Goal: Navigation & Orientation: Find specific page/section

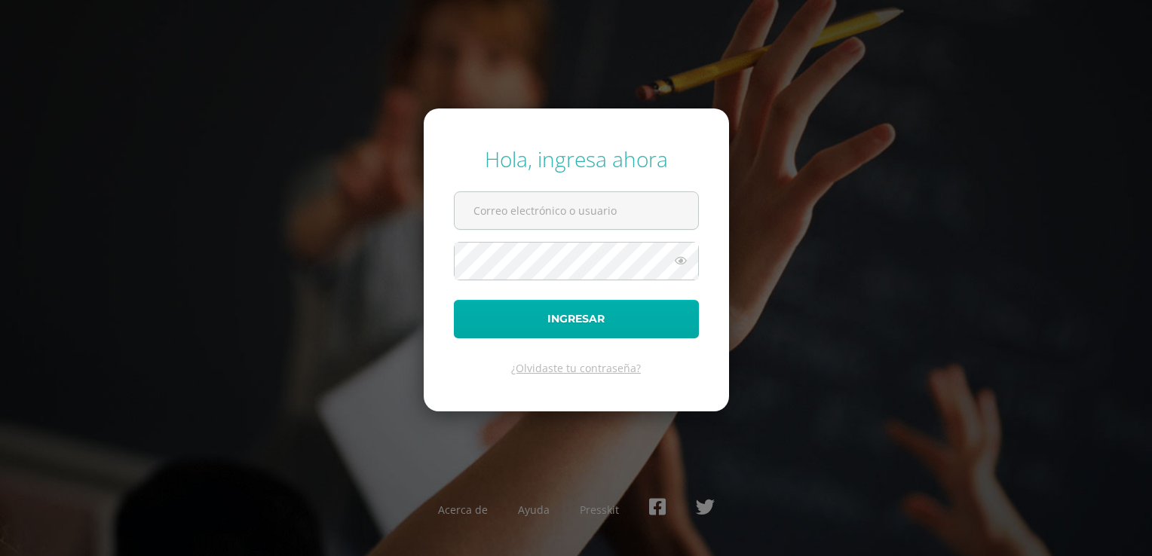
type input "258@laestrella.edu.gt"
click at [542, 326] on button "Ingresar" at bounding box center [576, 319] width 245 height 38
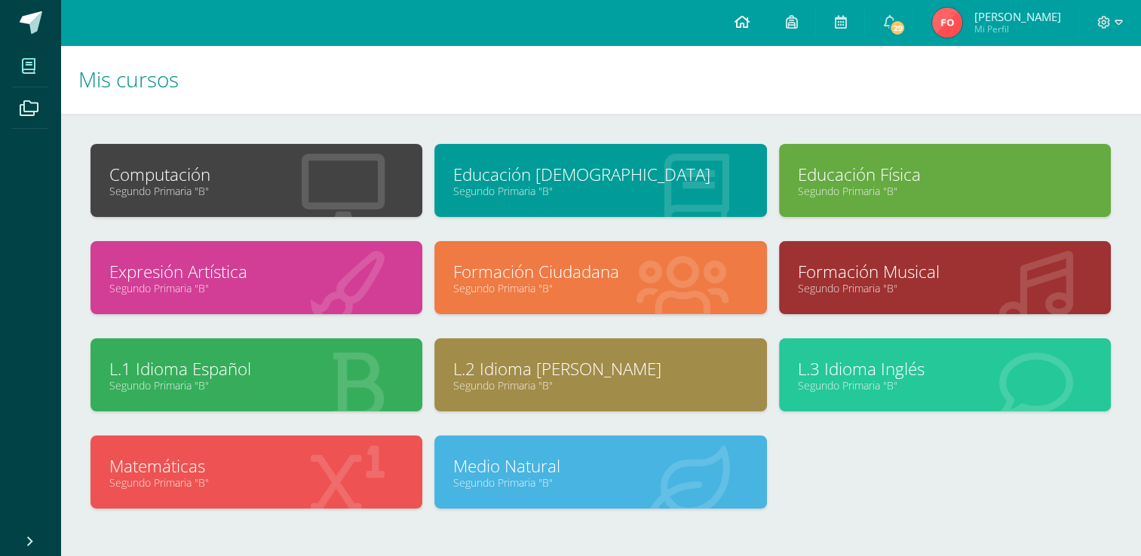
click at [760, 20] on link at bounding box center [740, 22] width 51 height 45
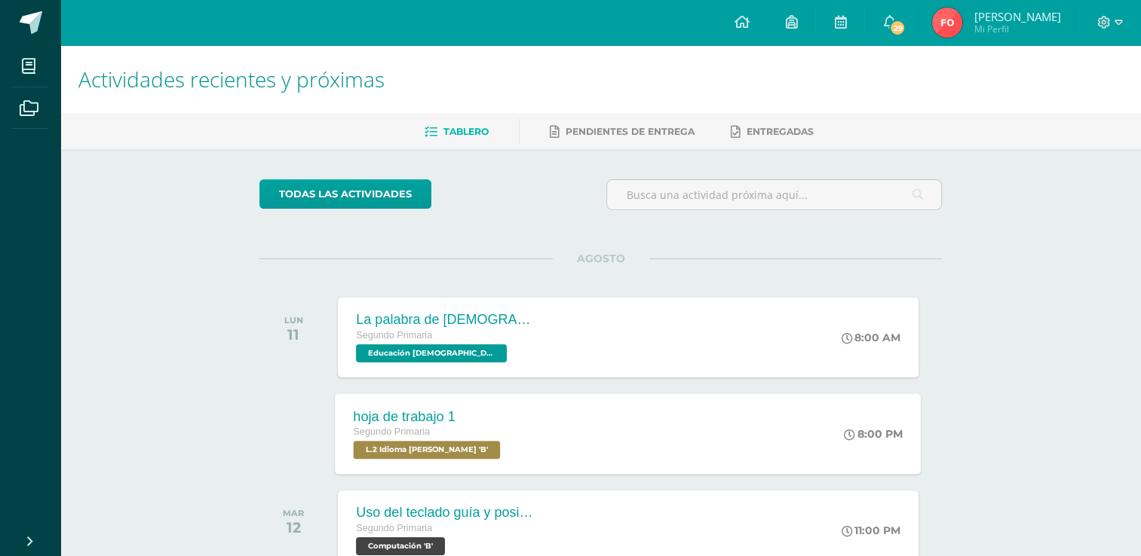
click at [530, 443] on div "hoja de trabajo 1 Segundo Primaria L.2 Idioma [PERSON_NAME] 'B' 8:00 PM hoja de…" at bounding box center [628, 434] width 586 height 81
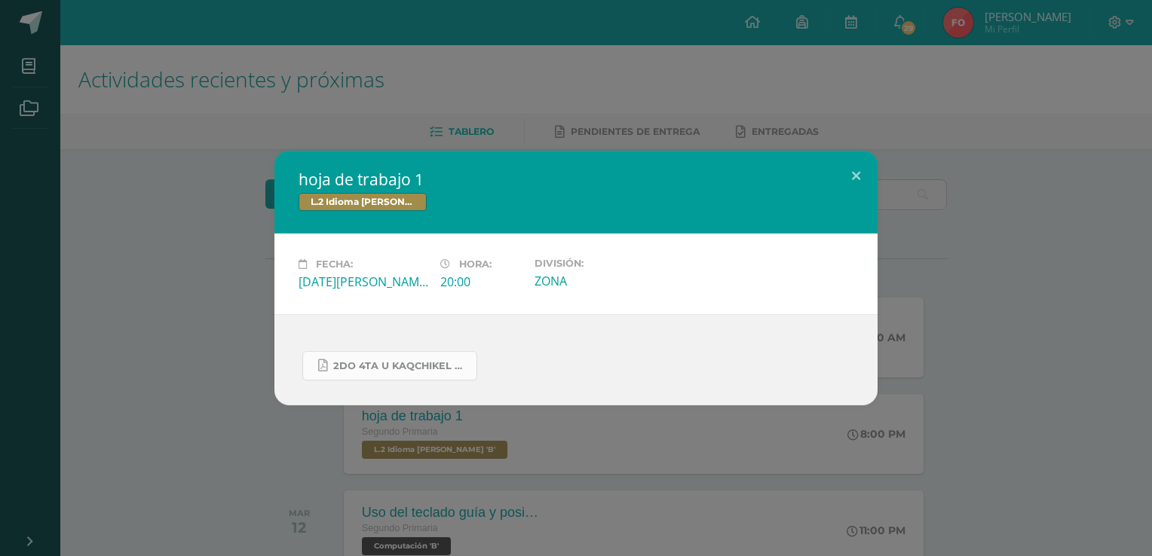
click at [440, 367] on span "2do 4ta U kaqchikel hoja de trabajo.pdf" at bounding box center [401, 366] width 136 height 12
